Goal: Transaction & Acquisition: Purchase product/service

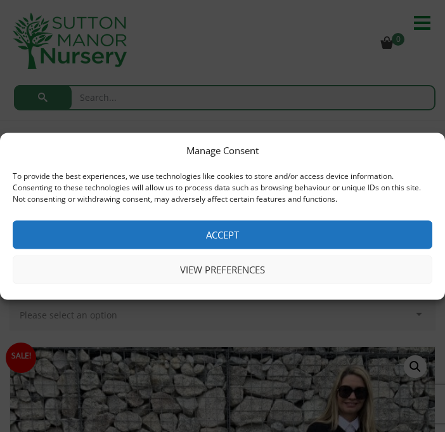
click at [235, 235] on button "Accept" at bounding box center [223, 234] width 420 height 29
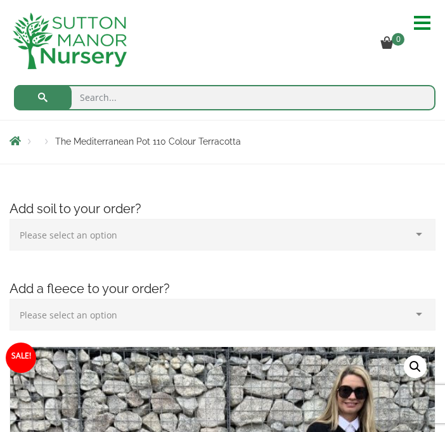
click at [424, 21] on span at bounding box center [426, 23] width 25 height 20
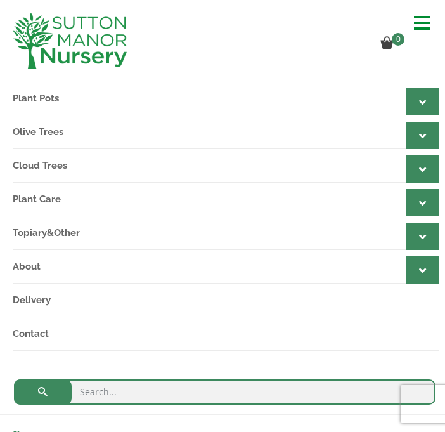
click at [428, 101] on div at bounding box center [422, 101] width 32 height 27
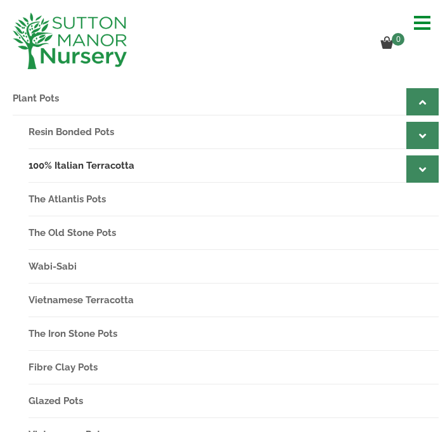
click at [98, 168] on link "100% Italian Terracotta" at bounding box center [234, 166] width 410 height 34
click at [93, 234] on link "The Old Stone Pots" at bounding box center [234, 233] width 410 height 34
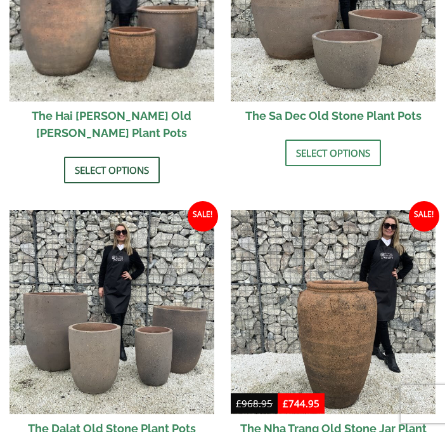
scroll to position [918, 0]
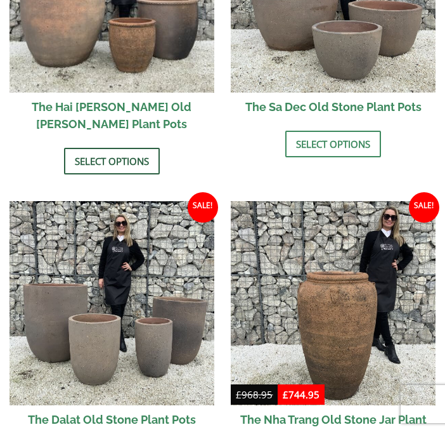
click at [116, 148] on link "Select options" at bounding box center [112, 161] width 96 height 27
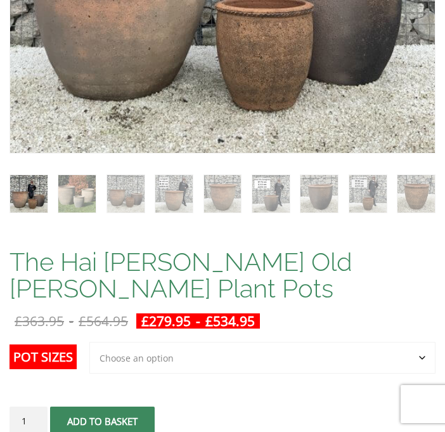
scroll to position [460, 0]
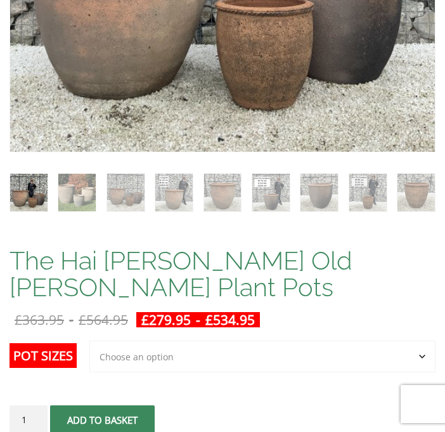
select select "Click here to buy the Largest pot In The Picture"
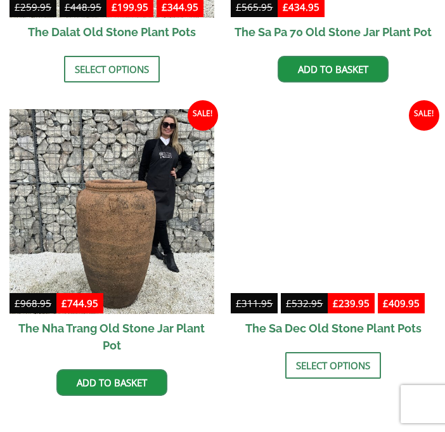
scroll to position [2006, 0]
